Goal: Obtain resource: Obtain resource

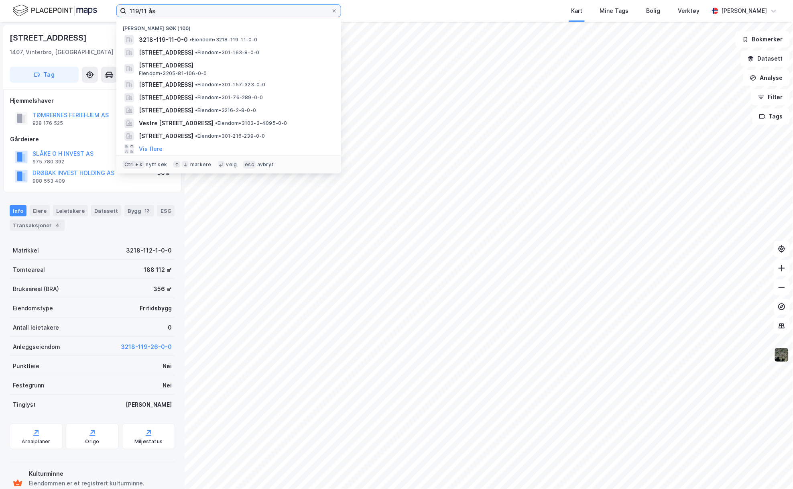
drag, startPoint x: 158, startPoint y: 8, endPoint x: 105, endPoint y: 10, distance: 52.6
click at [105, 10] on div "119/11 ås Nylige søk [PHONE_NUMBER] • Eiendom • 3218-119-11-0-0 [STREET_ADDRESS…" at bounding box center [396, 11] width 793 height 22
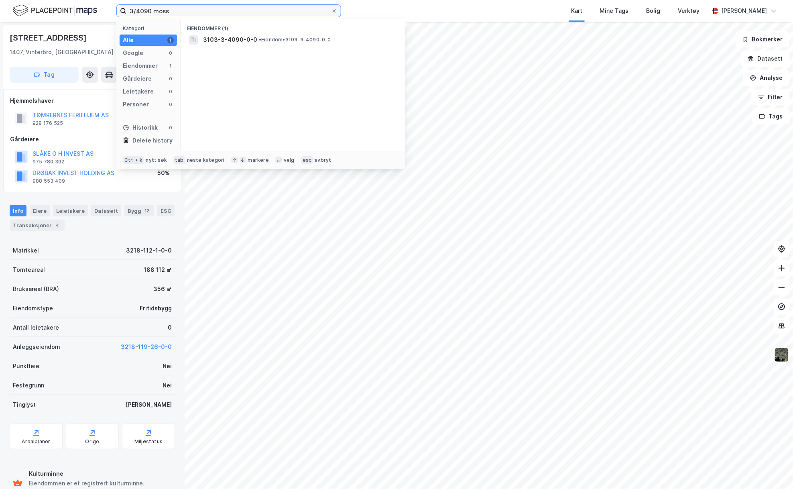
type input "3/4090 moss"
click at [244, 36] on span "3103-3-4090-0-0" at bounding box center [230, 40] width 54 height 10
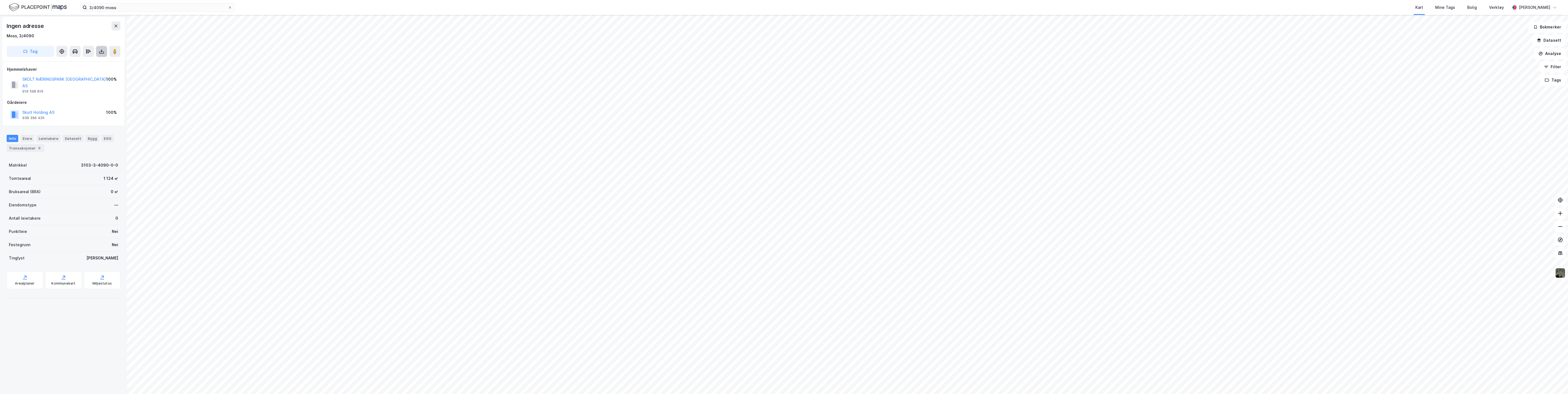
click at [101, 47] on button at bounding box center [102, 52] width 11 height 11
click at [83, 61] on div "Last ned grunnbok" at bounding box center [74, 63] width 32 height 4
